Goal: Transaction & Acquisition: Obtain resource

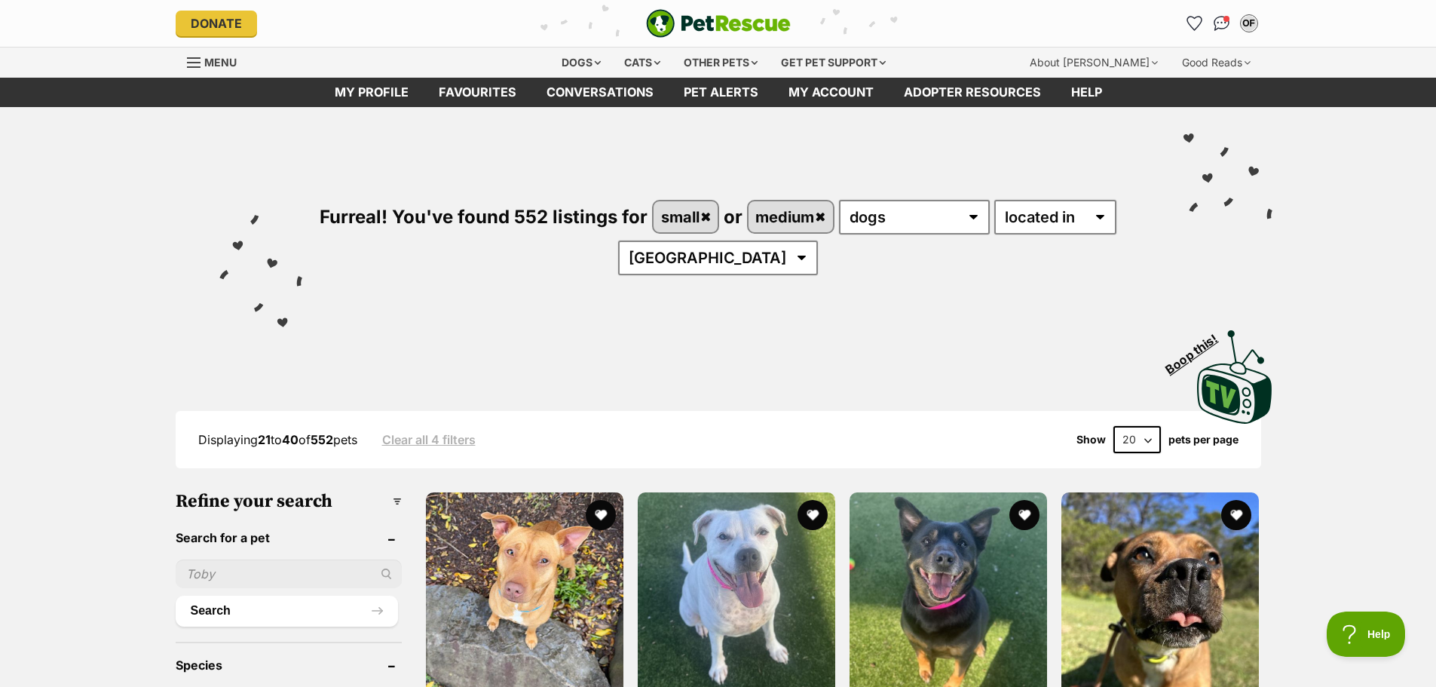
click at [240, 577] on input "text" at bounding box center [289, 573] width 226 height 29
type input "Pablo"
click at [271, 604] on button "Search" at bounding box center [287, 610] width 222 height 30
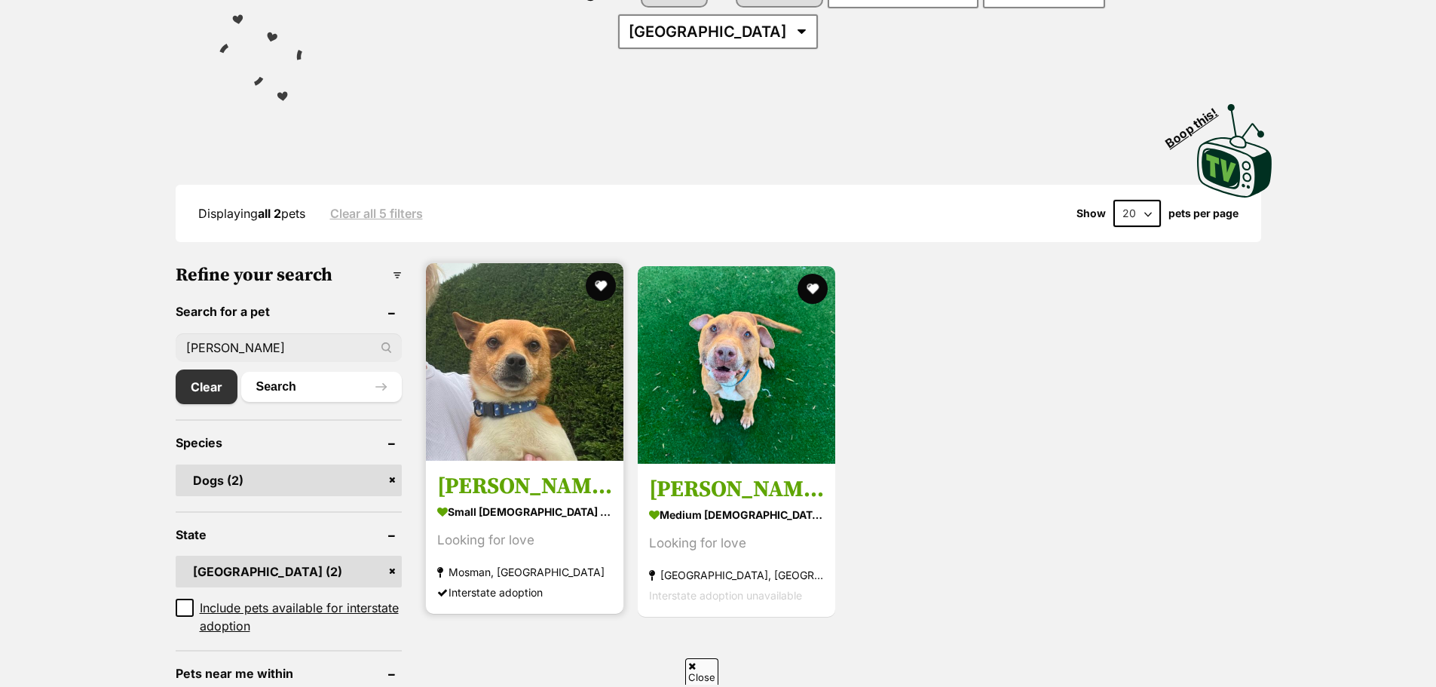
click at [522, 379] on img at bounding box center [524, 361] width 197 height 197
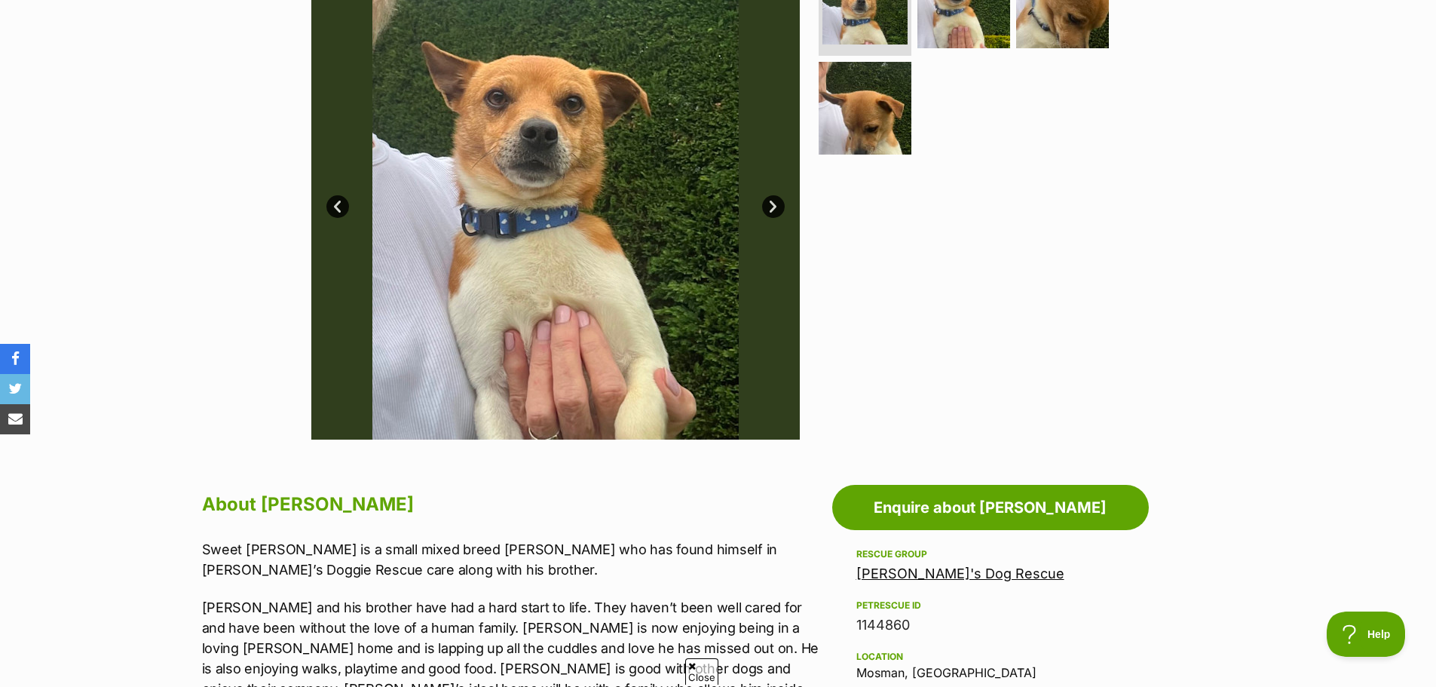
scroll to position [452, 0]
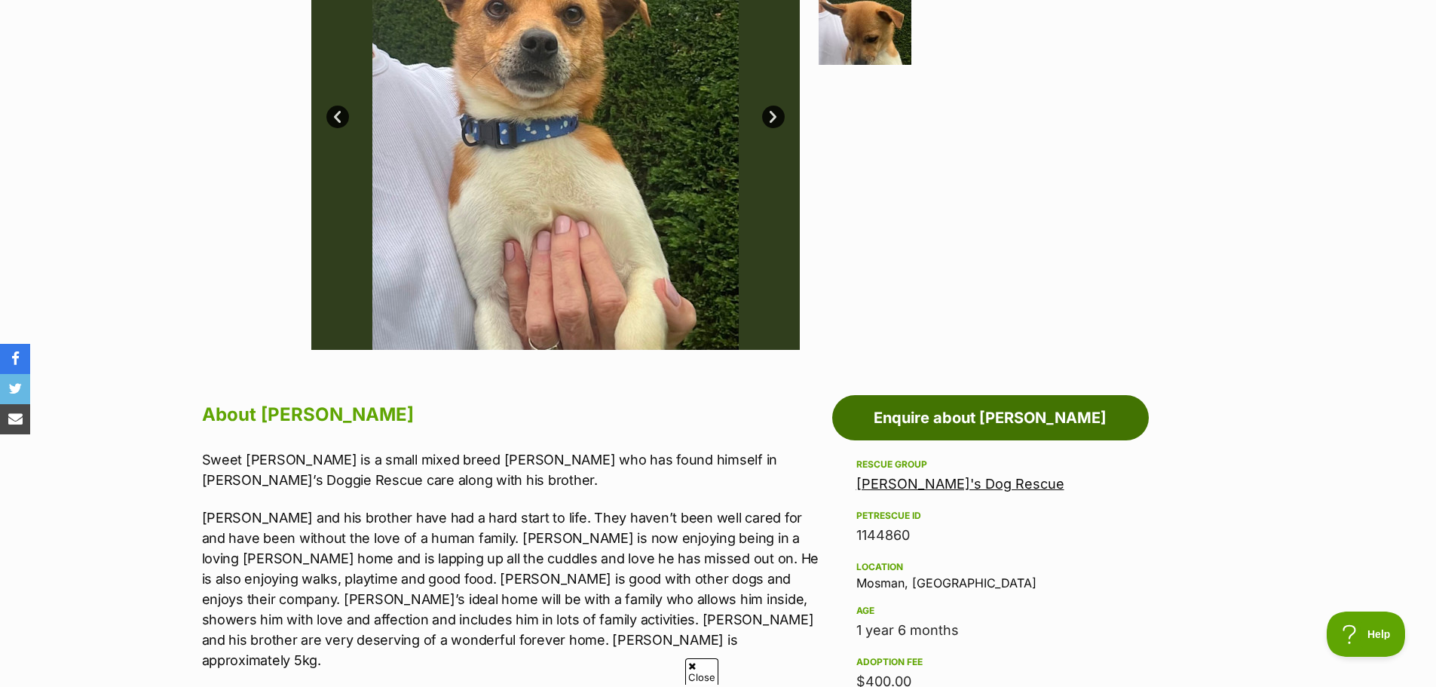
click at [957, 415] on link "Enquire about Pablo" at bounding box center [990, 417] width 317 height 45
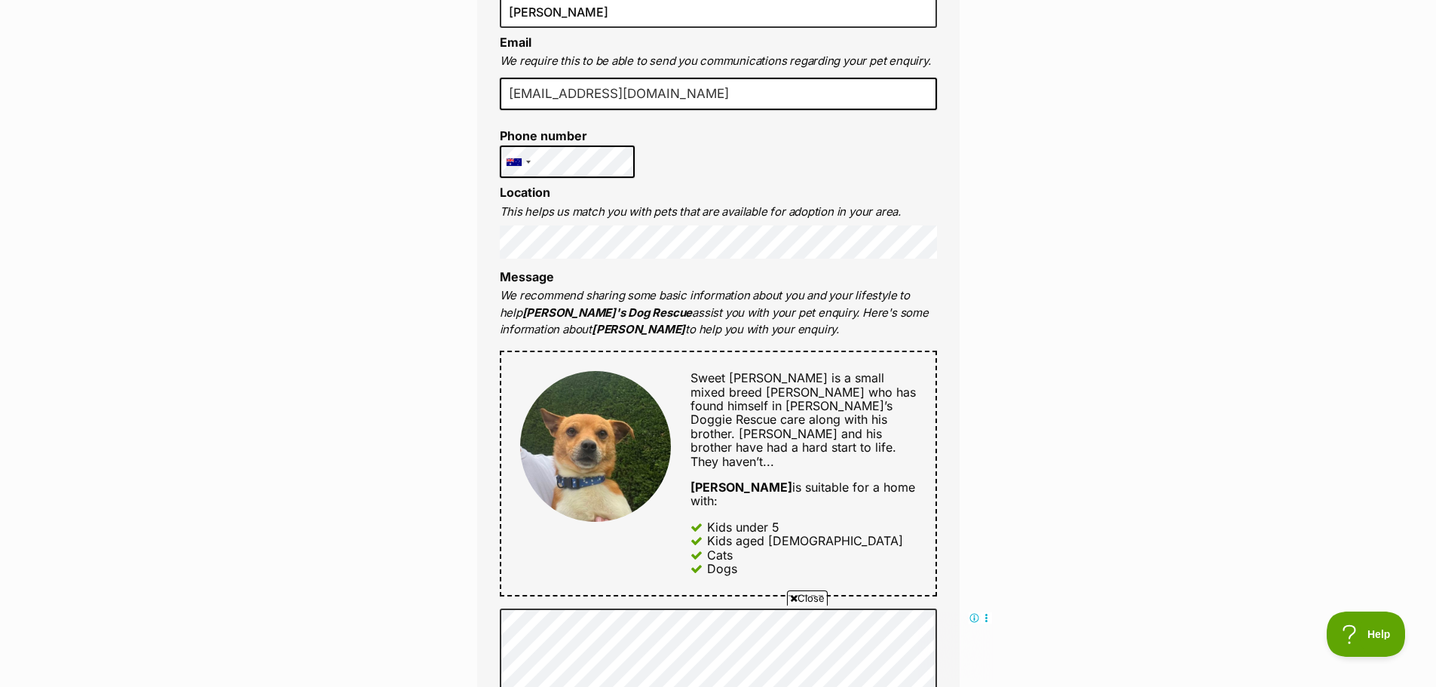
click at [379, 236] on div "Enquire about Pablo 0419016518 Send an enquiry via the form below or phone us o…" at bounding box center [718, 591] width 1436 height 1963
click at [475, 267] on div "Enquire about Pablo 0419016518 Send an enquiry via the form below or phone us o…" at bounding box center [718, 591] width 528 height 1963
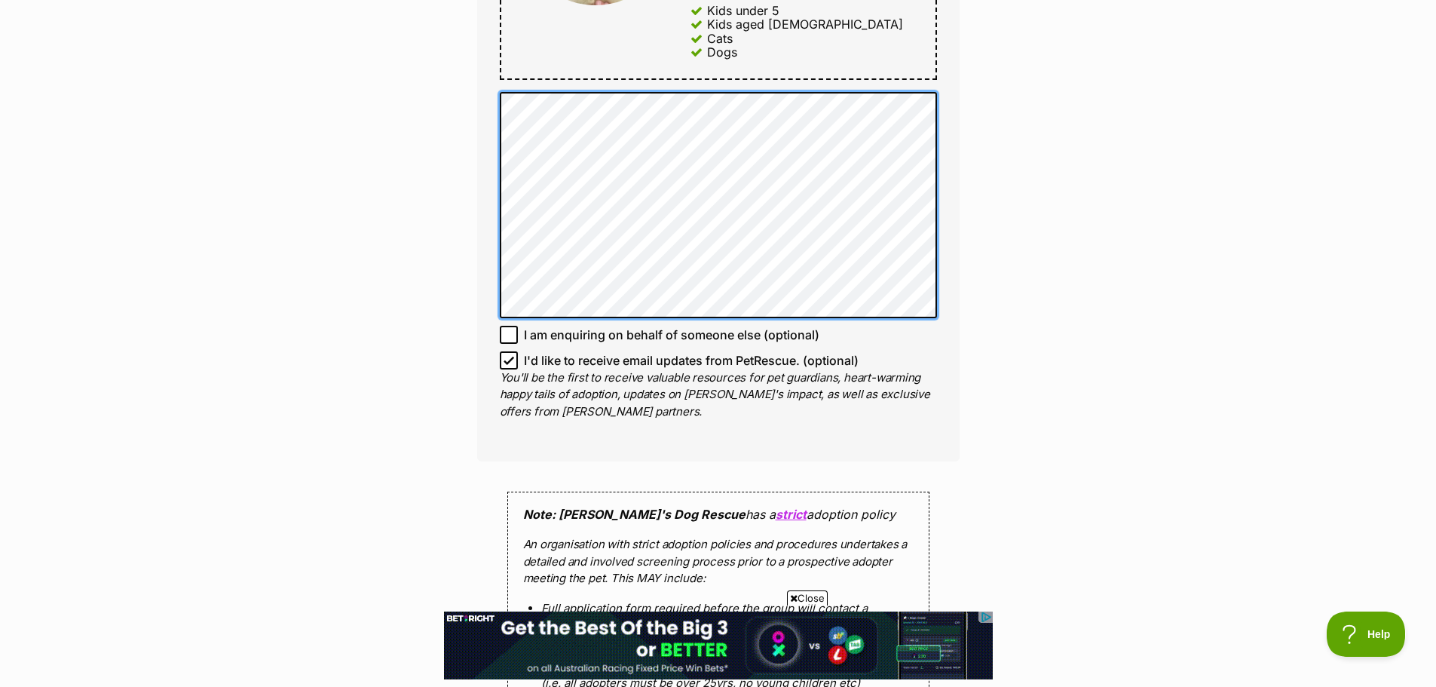
scroll to position [1055, 0]
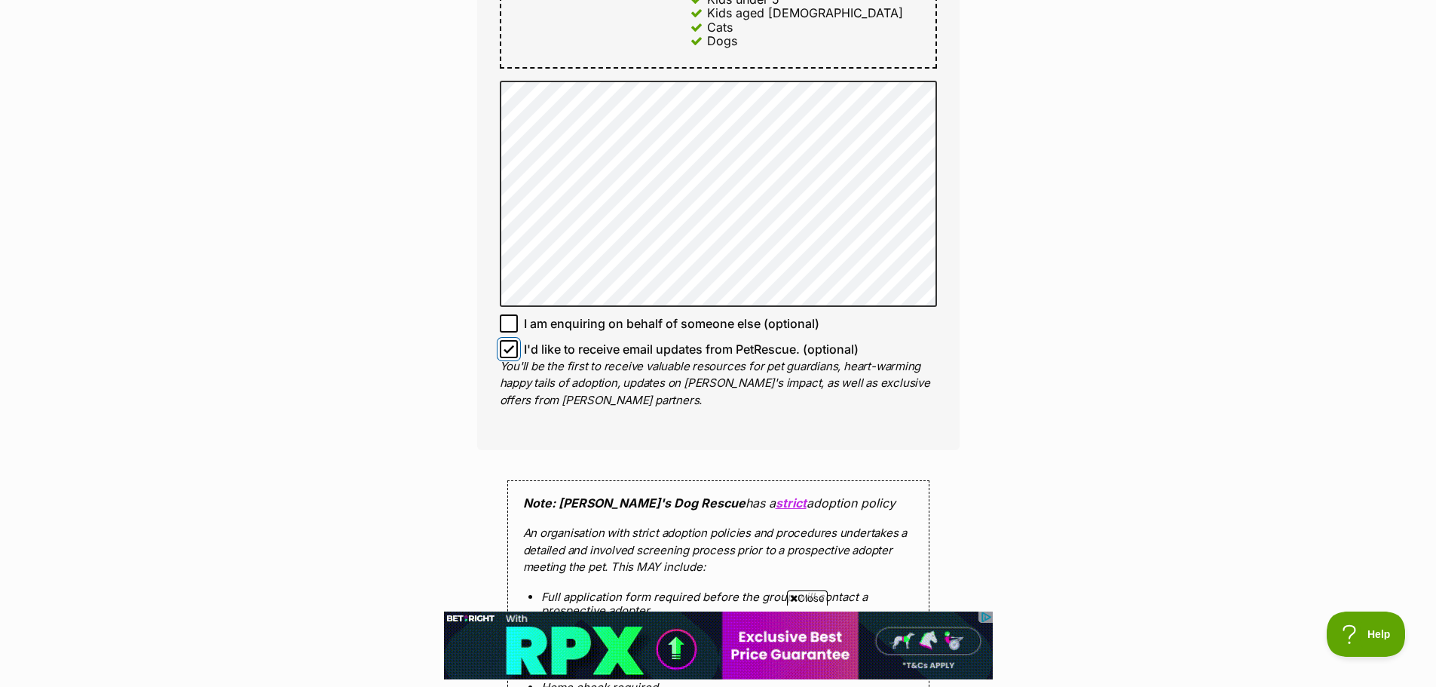
click at [511, 340] on input "I'd like to receive email updates from PetRescue. (optional)" at bounding box center [509, 349] width 18 height 18
checkbox input "false"
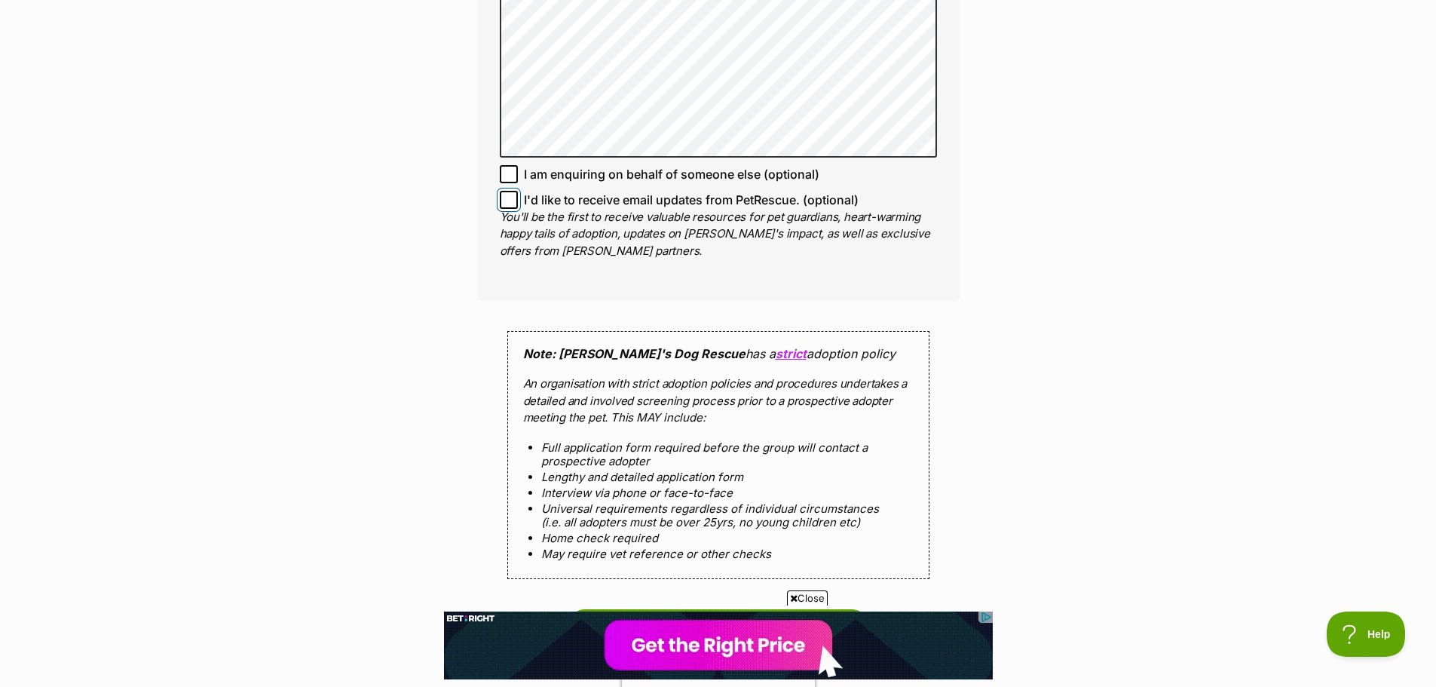
scroll to position [1357, 0]
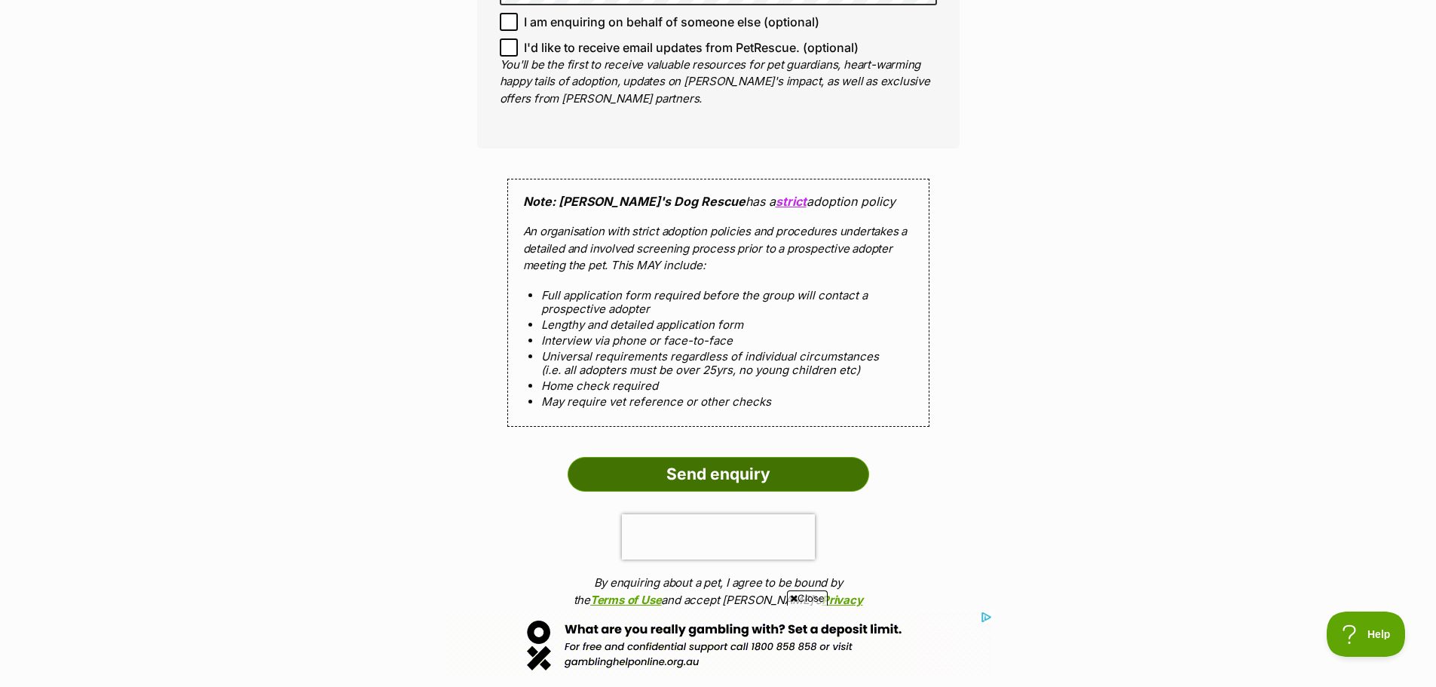
click at [682, 457] on input "Send enquiry" at bounding box center [718, 474] width 301 height 35
